Goal: Find specific page/section: Find specific page/section

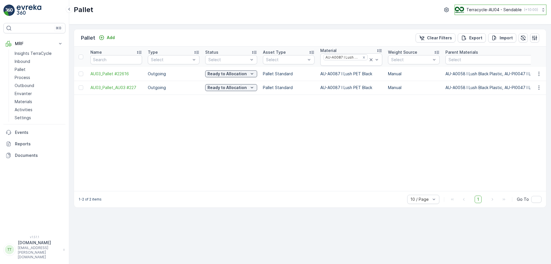
click at [499, 14] on button "Terracycle-AU04 - Sendable ( +10:00 )" at bounding box center [501, 10] width 92 height 10
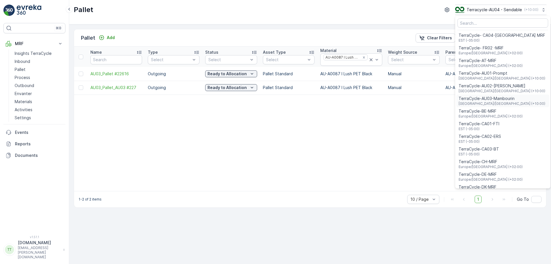
click at [492, 99] on span "TerraCycle-AU03-Mambourin" at bounding box center [502, 99] width 87 height 6
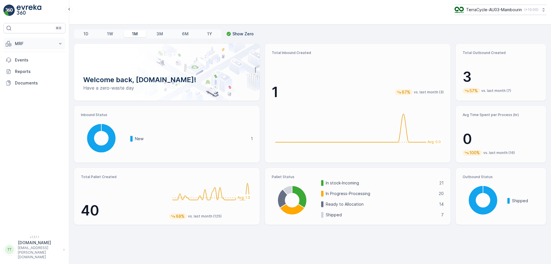
click at [39, 44] on p "MRF" at bounding box center [34, 44] width 39 height 6
click at [31, 77] on link "Process" at bounding box center [38, 77] width 53 height 8
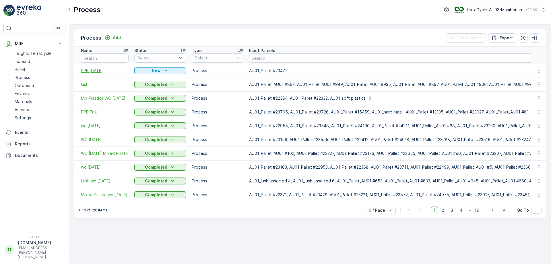
click at [101, 70] on span "PPE 29/9/25" at bounding box center [105, 71] width 48 height 6
